Goal: Task Accomplishment & Management: Use online tool/utility

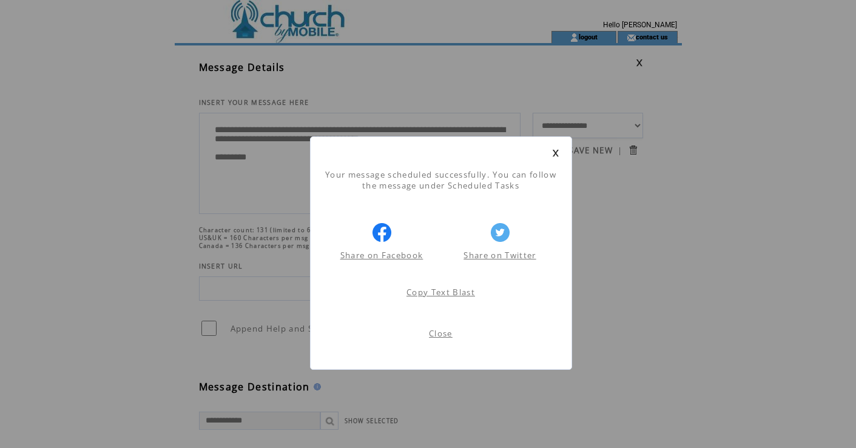
scroll to position [1, 0]
click at [554, 153] on link at bounding box center [555, 153] width 7 height 8
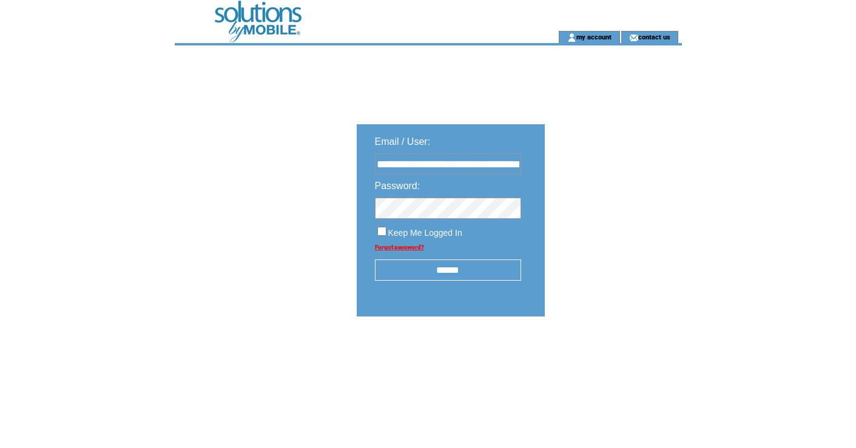
type input "**********"
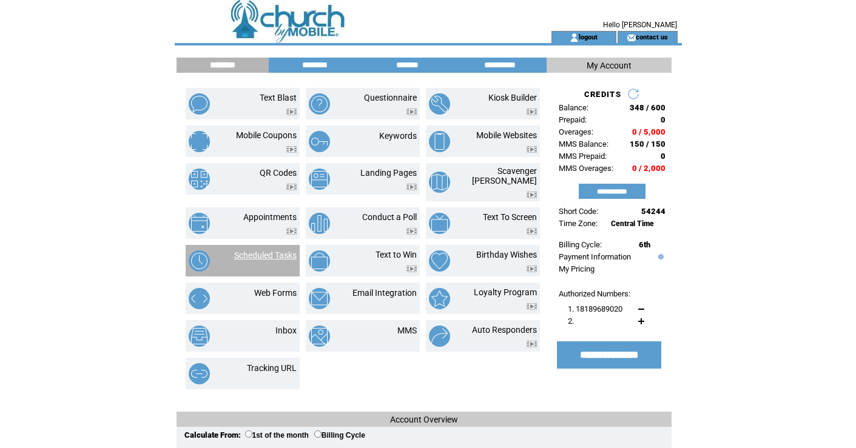
click at [270, 252] on link "Scheduled Tasks" at bounding box center [265, 255] width 62 height 10
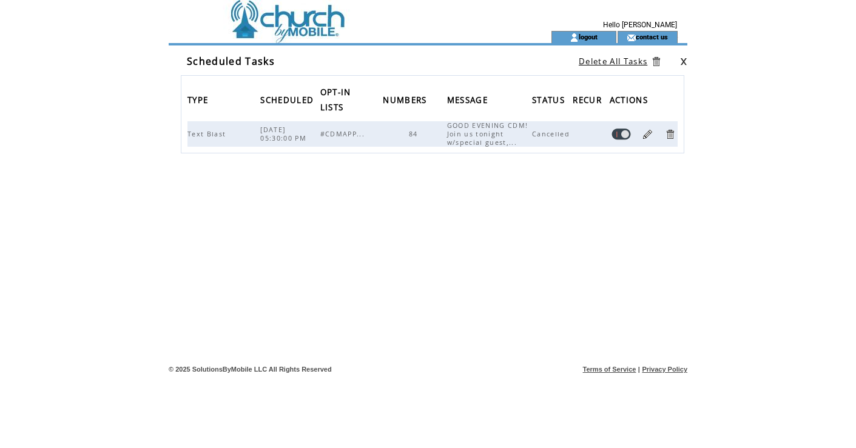
click at [647, 132] on link at bounding box center [647, 135] width 12 height 12
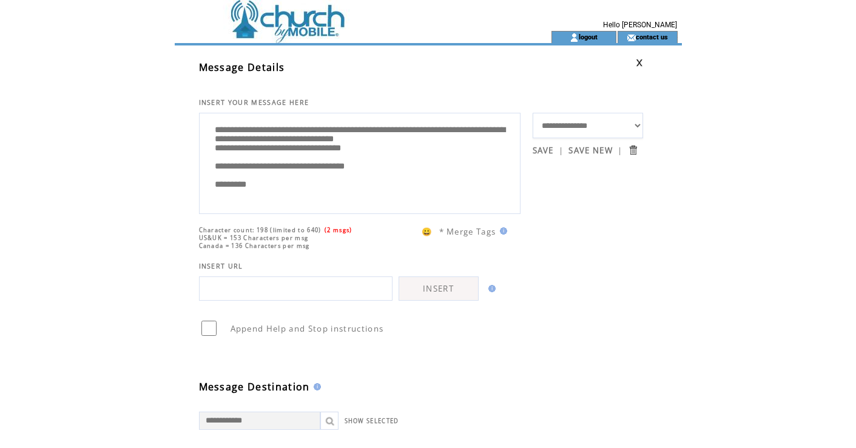
scroll to position [24, 0]
drag, startPoint x: 215, startPoint y: 128, endPoint x: 259, endPoint y: 240, distance: 120.4
click at [283, 23] on td at bounding box center [341, 15] width 333 height 31
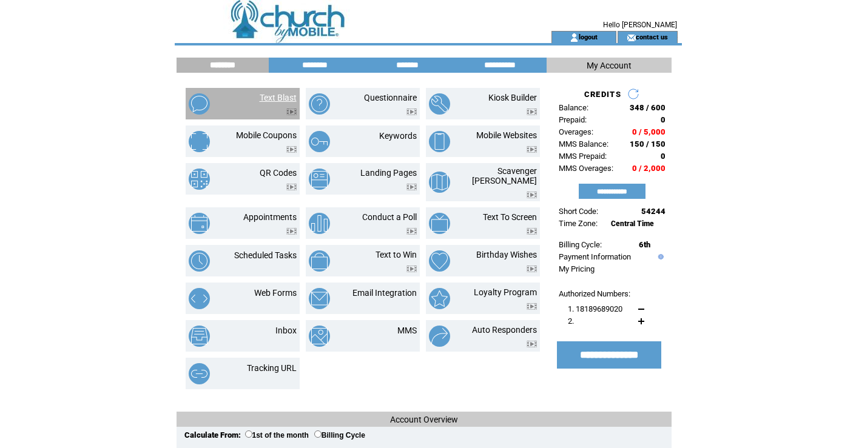
click at [280, 95] on link "Text Blast" at bounding box center [278, 98] width 37 height 10
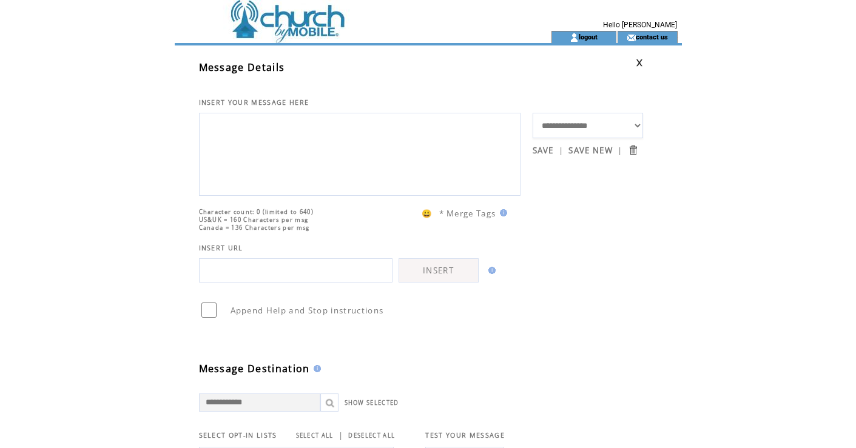
click at [273, 126] on textarea at bounding box center [360, 152] width 308 height 73
paste textarea "**********"
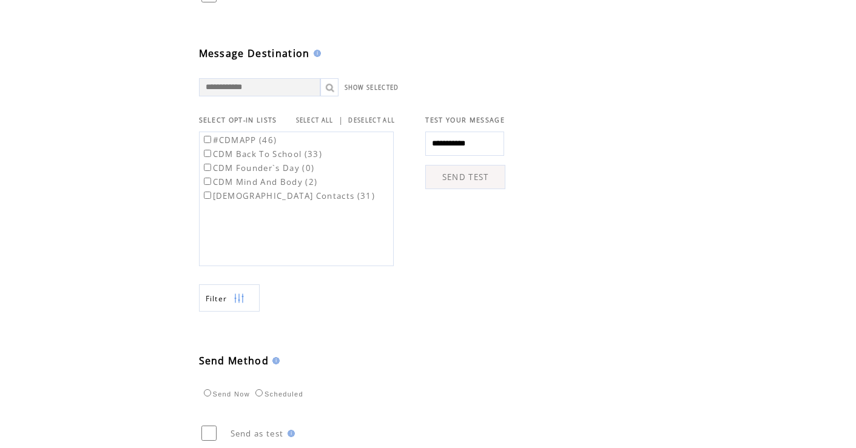
scroll to position [338, 0]
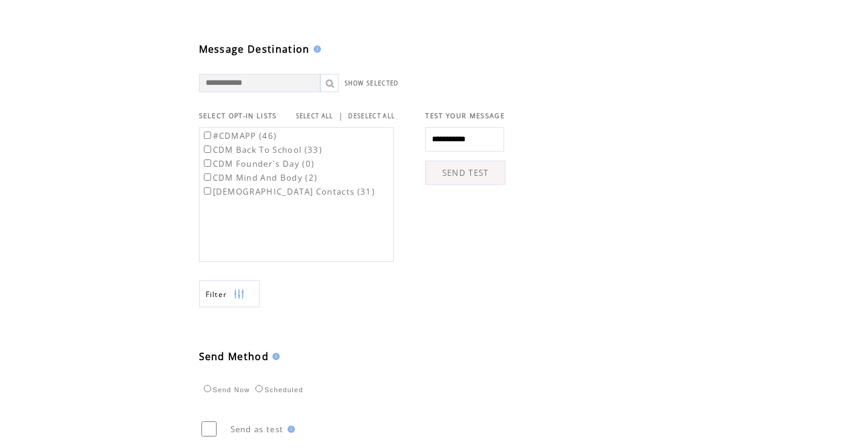
type textarea "**********"
click at [316, 120] on link "SELECT ALL" at bounding box center [315, 116] width 38 height 8
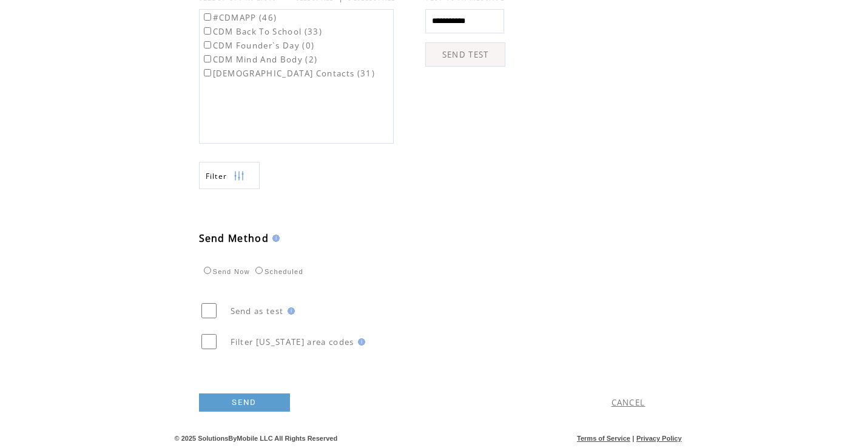
scroll to position [463, 0]
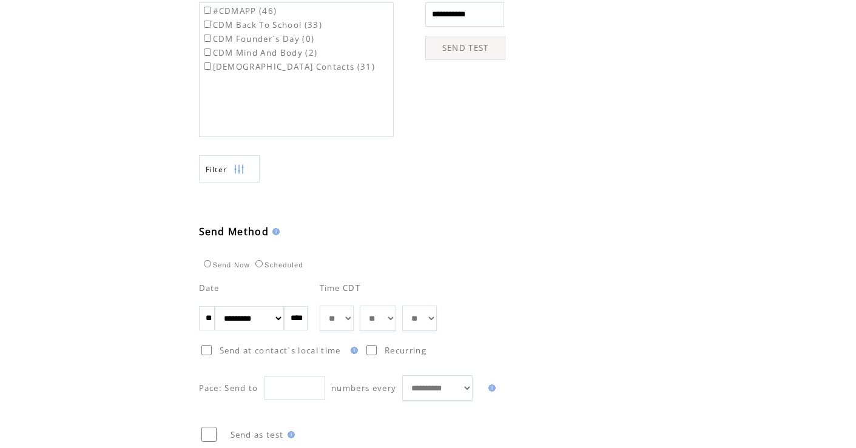
select select "*"
select select "**"
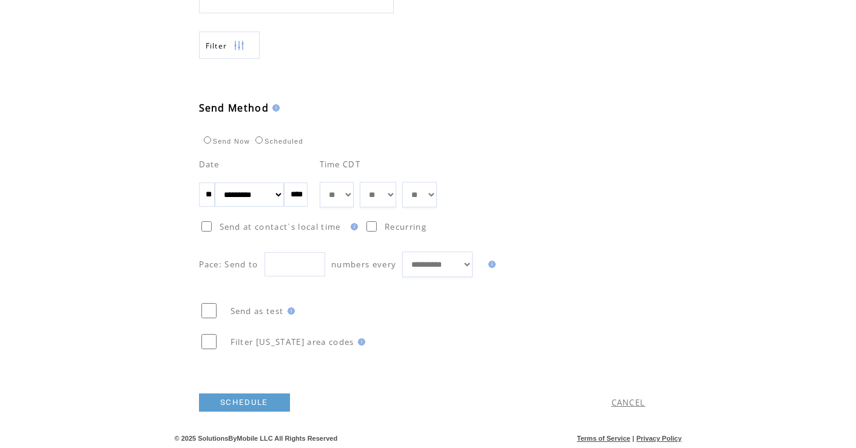
scroll to position [593, 0]
click at [238, 401] on link "SCHEDULE" at bounding box center [244, 402] width 91 height 18
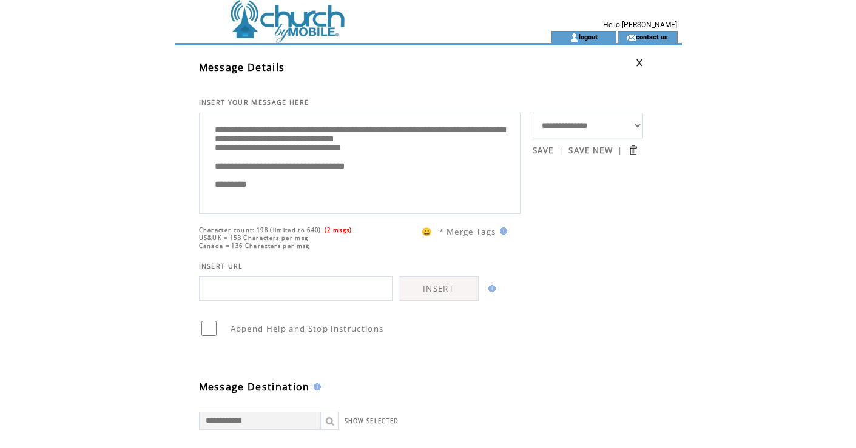
scroll to position [1, 0]
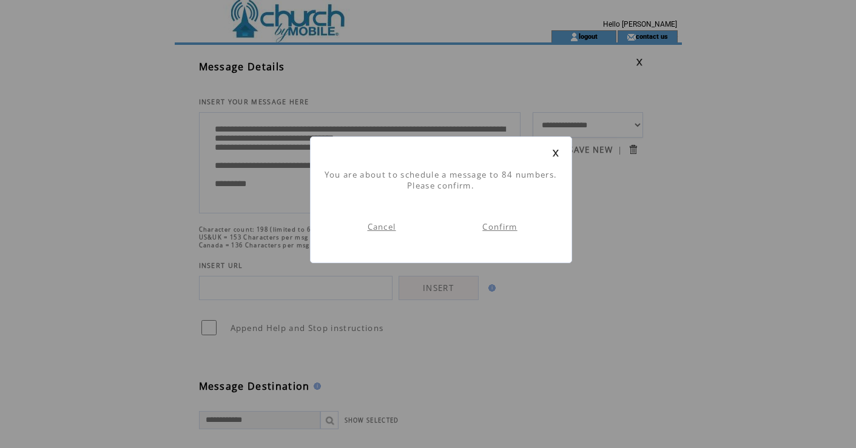
click at [503, 226] on link "Confirm" at bounding box center [499, 226] width 35 height 11
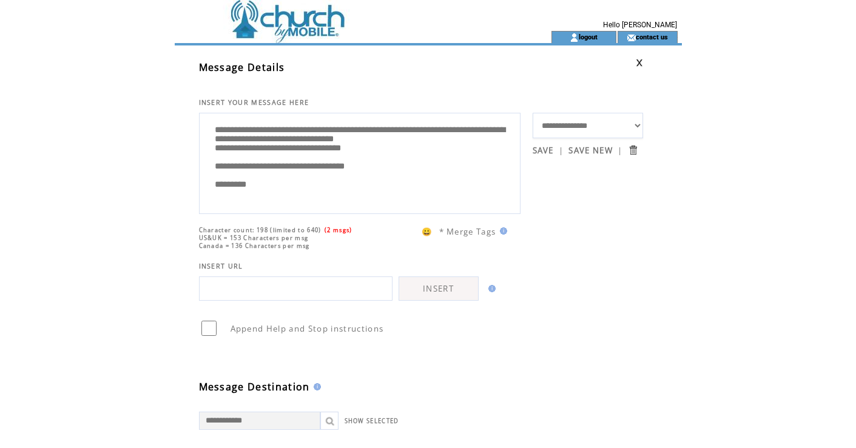
scroll to position [1, 0]
